Goal: Find specific page/section: Find specific page/section

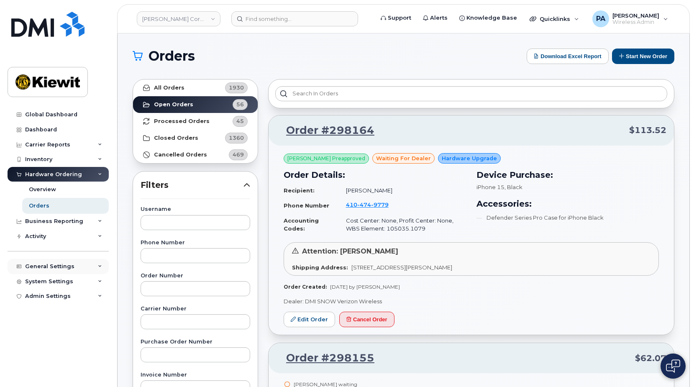
click at [39, 264] on div "General Settings" at bounding box center [49, 266] width 49 height 7
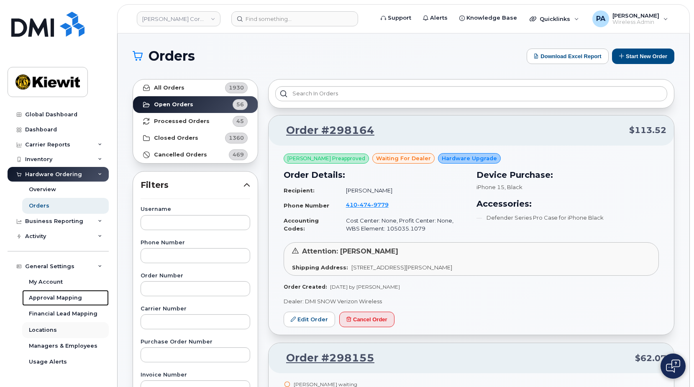
drag, startPoint x: 48, startPoint y: 298, endPoint x: 39, endPoint y: 291, distance: 11.7
click at [48, 298] on div "Approval Mapping" at bounding box center [55, 298] width 53 height 8
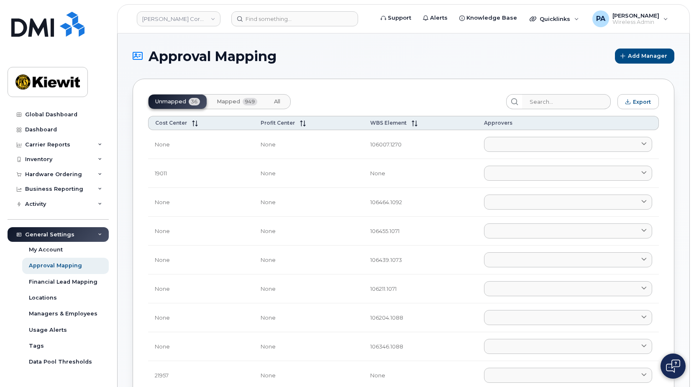
click at [231, 99] on span "Mapped" at bounding box center [228, 101] width 23 height 7
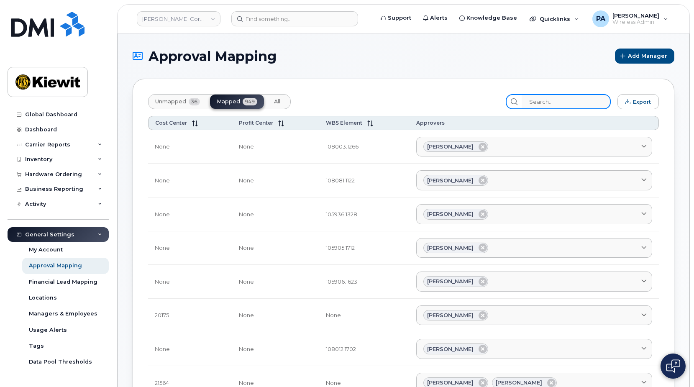
click at [552, 100] on input "search" at bounding box center [566, 101] width 89 height 15
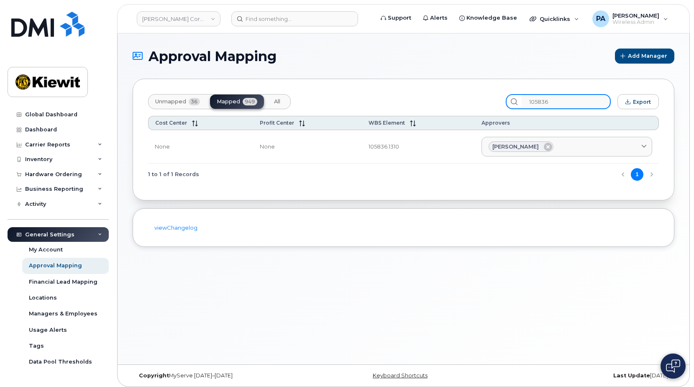
type input "105836"
